Goal: Navigation & Orientation: Find specific page/section

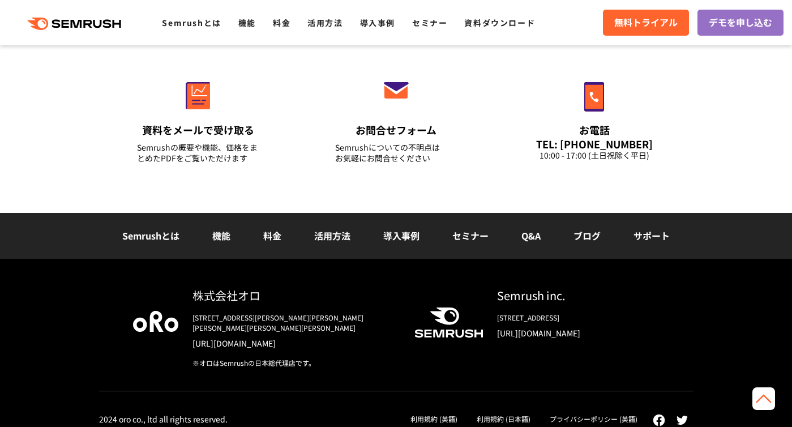
click at [629, 414] on link "プライバシーポリシー (英語)" at bounding box center [593, 419] width 88 height 10
click at [514, 414] on link "利用規約 (日本語)" at bounding box center [503, 419] width 54 height 10
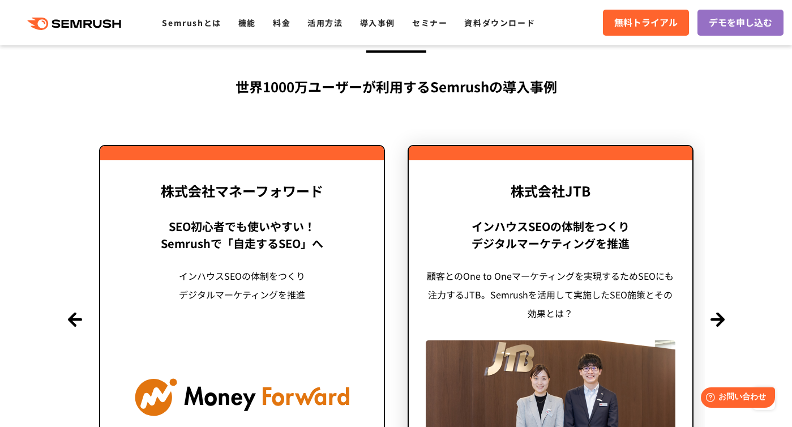
scroll to position [2655, 0]
